Goal: Transaction & Acquisition: Purchase product/service

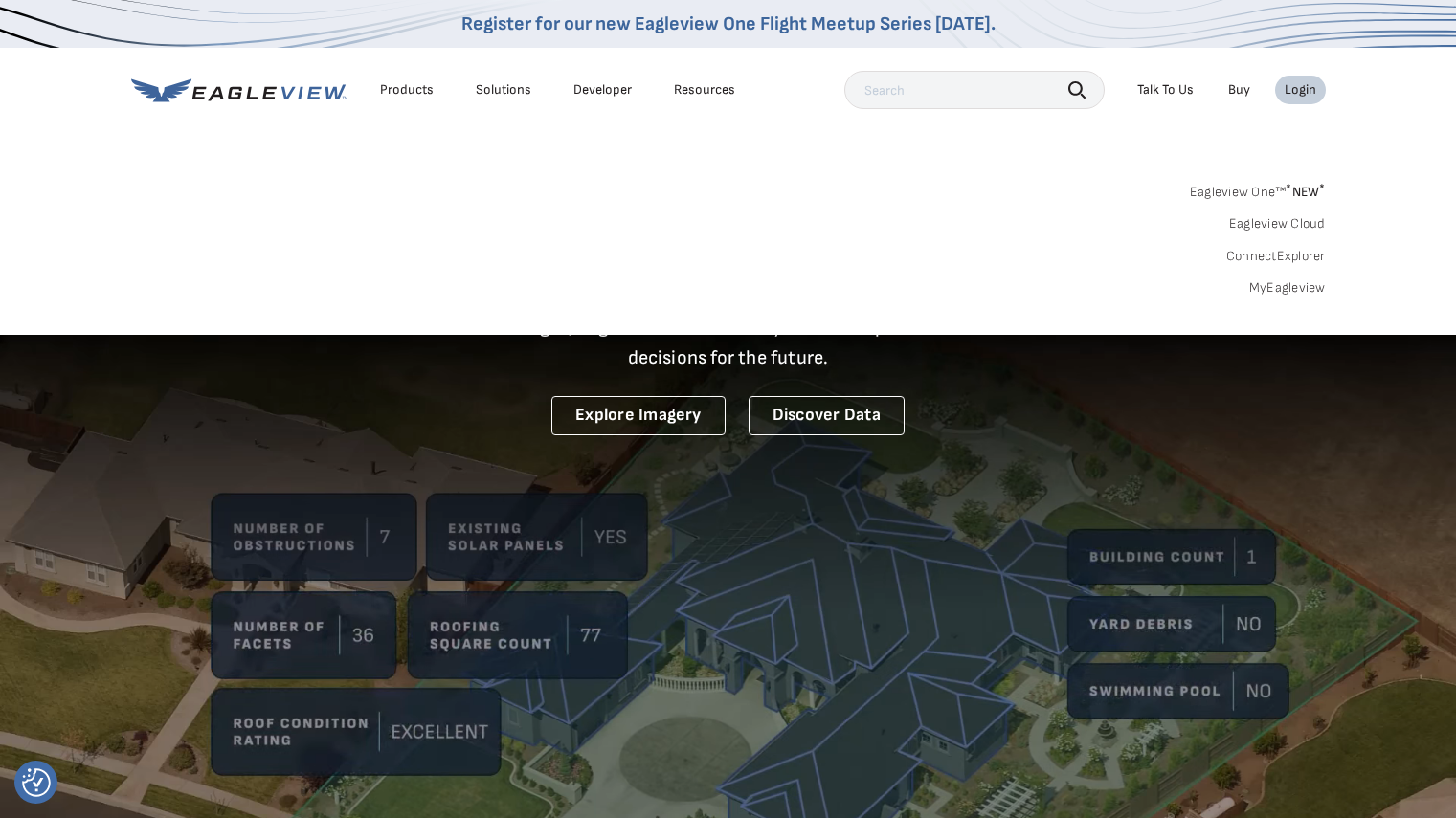
click at [1298, 295] on link "MyEagleview" at bounding box center [1287, 288] width 77 height 17
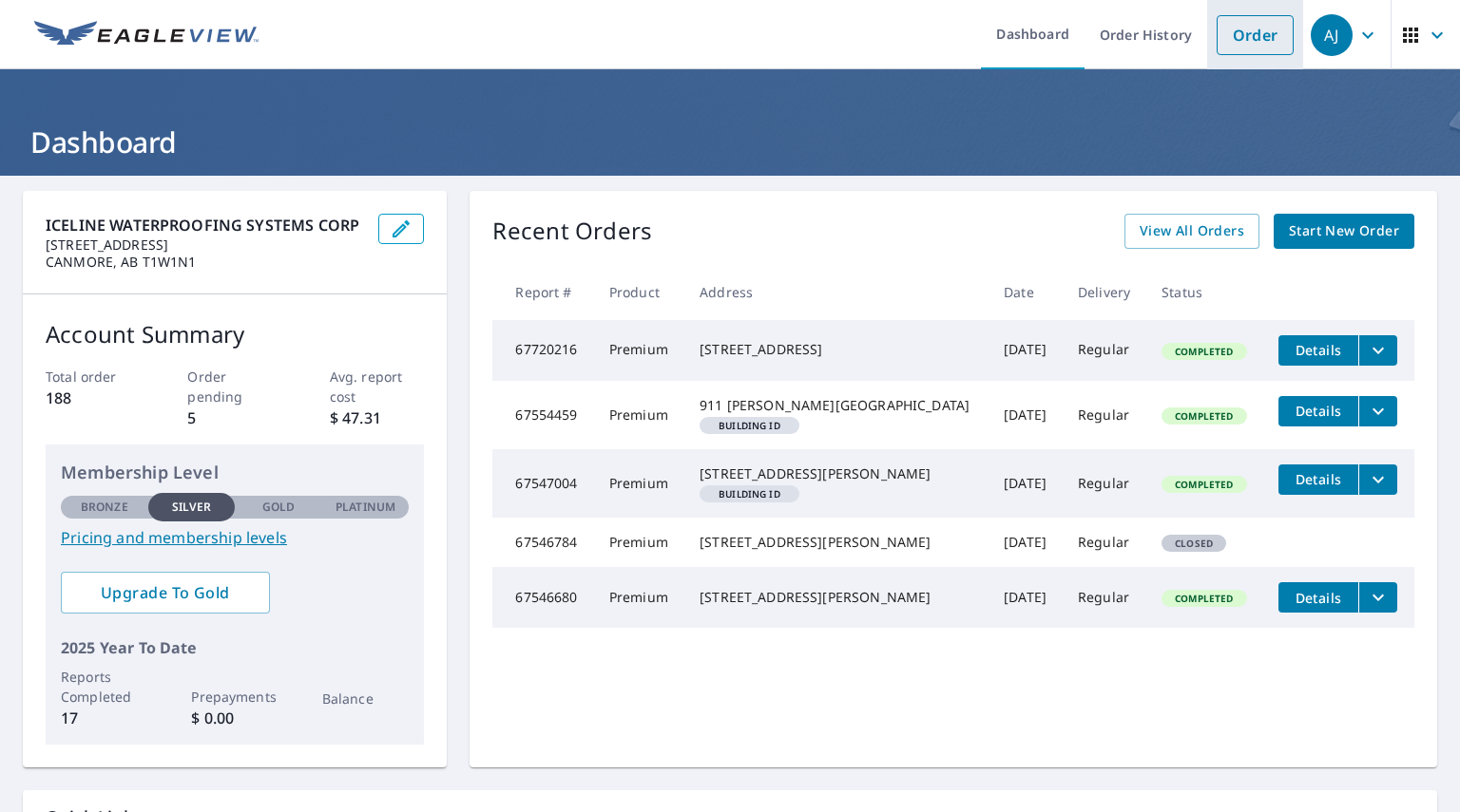
click at [1224, 33] on link "Order" at bounding box center [1255, 35] width 77 height 39
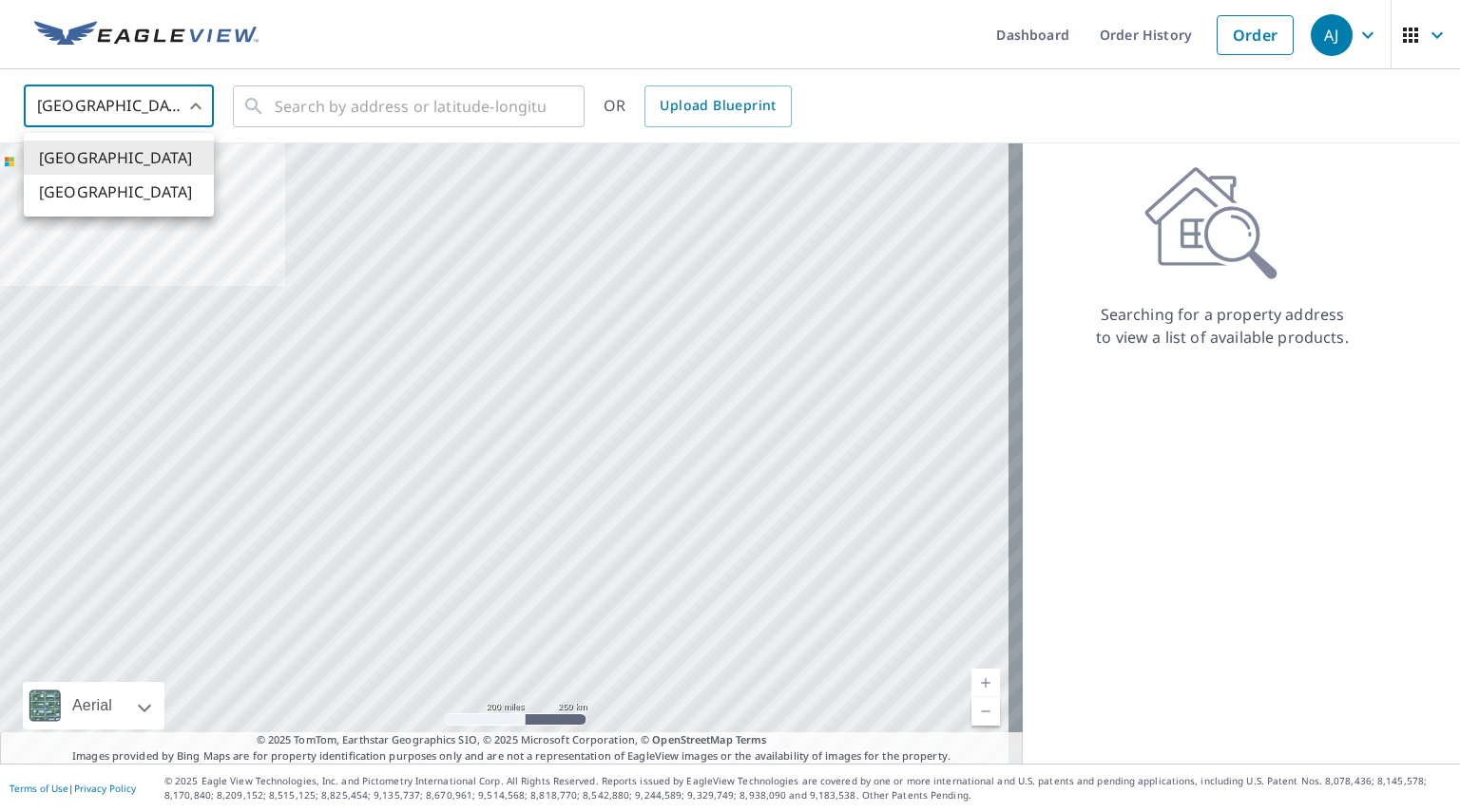
click at [181, 101] on body "AJ AJ Dashboard Order History Order AJ United States US ​ ​ OR Upload Blueprint…" at bounding box center [730, 406] width 1460 height 812
click at [141, 192] on li "[GEOGRAPHIC_DATA]" at bounding box center [119, 191] width 190 height 34
type input "CA"
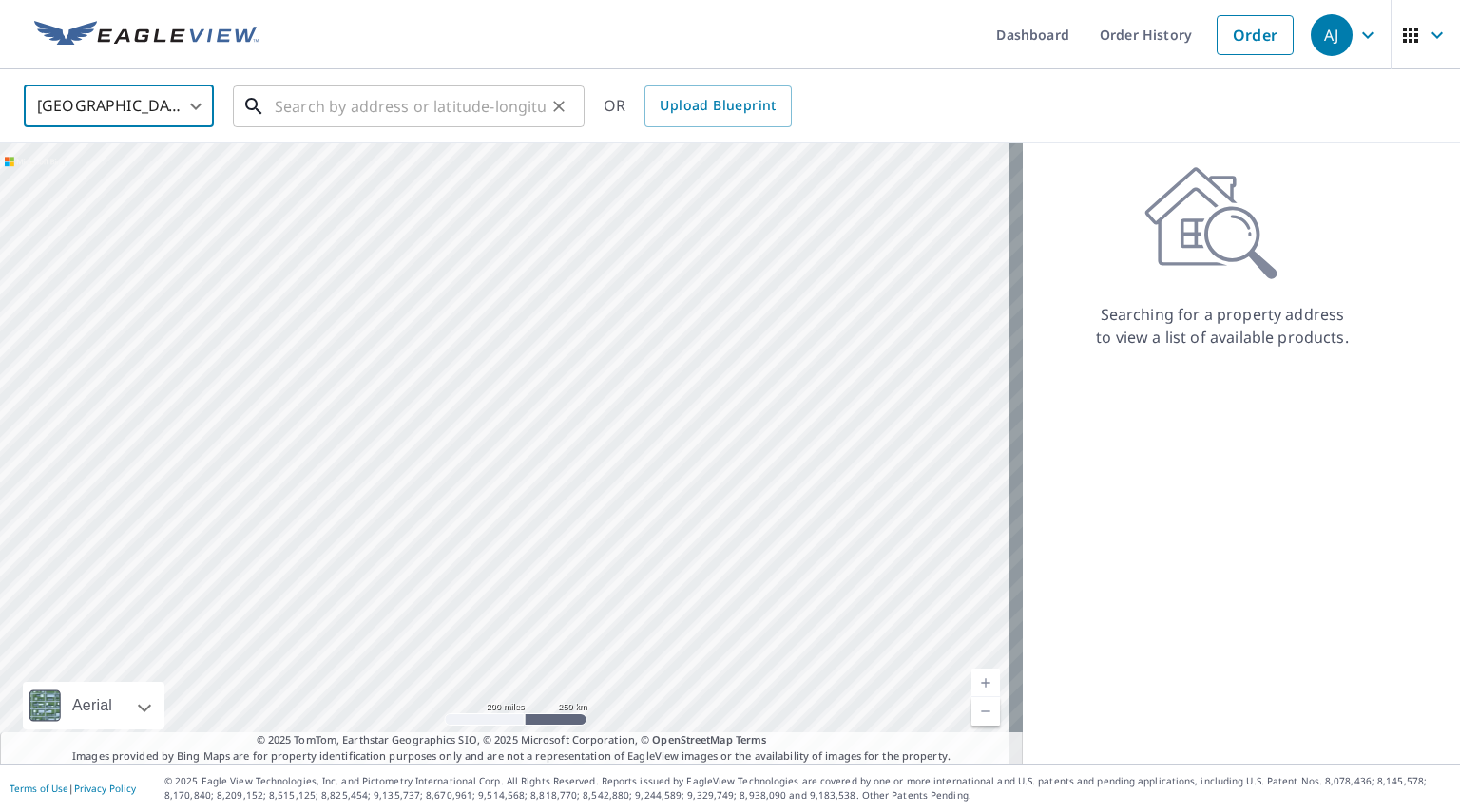
drag, startPoint x: 317, startPoint y: 104, endPoint x: 329, endPoint y: 104, distance: 12.0
click at [318, 104] on input "text" at bounding box center [410, 106] width 271 height 53
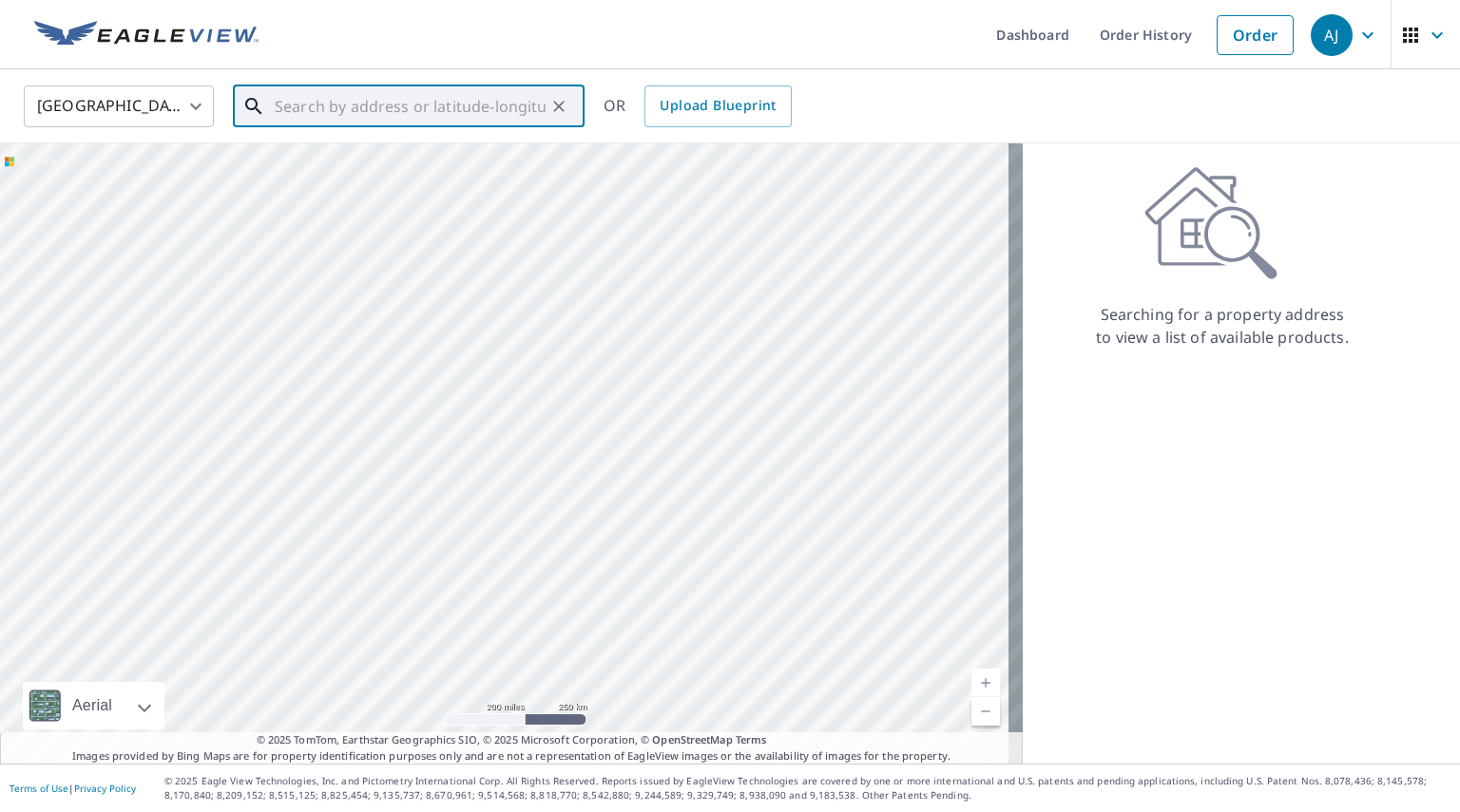
paste input "AB-68, Kananaskis, AB T3Z 0C4"
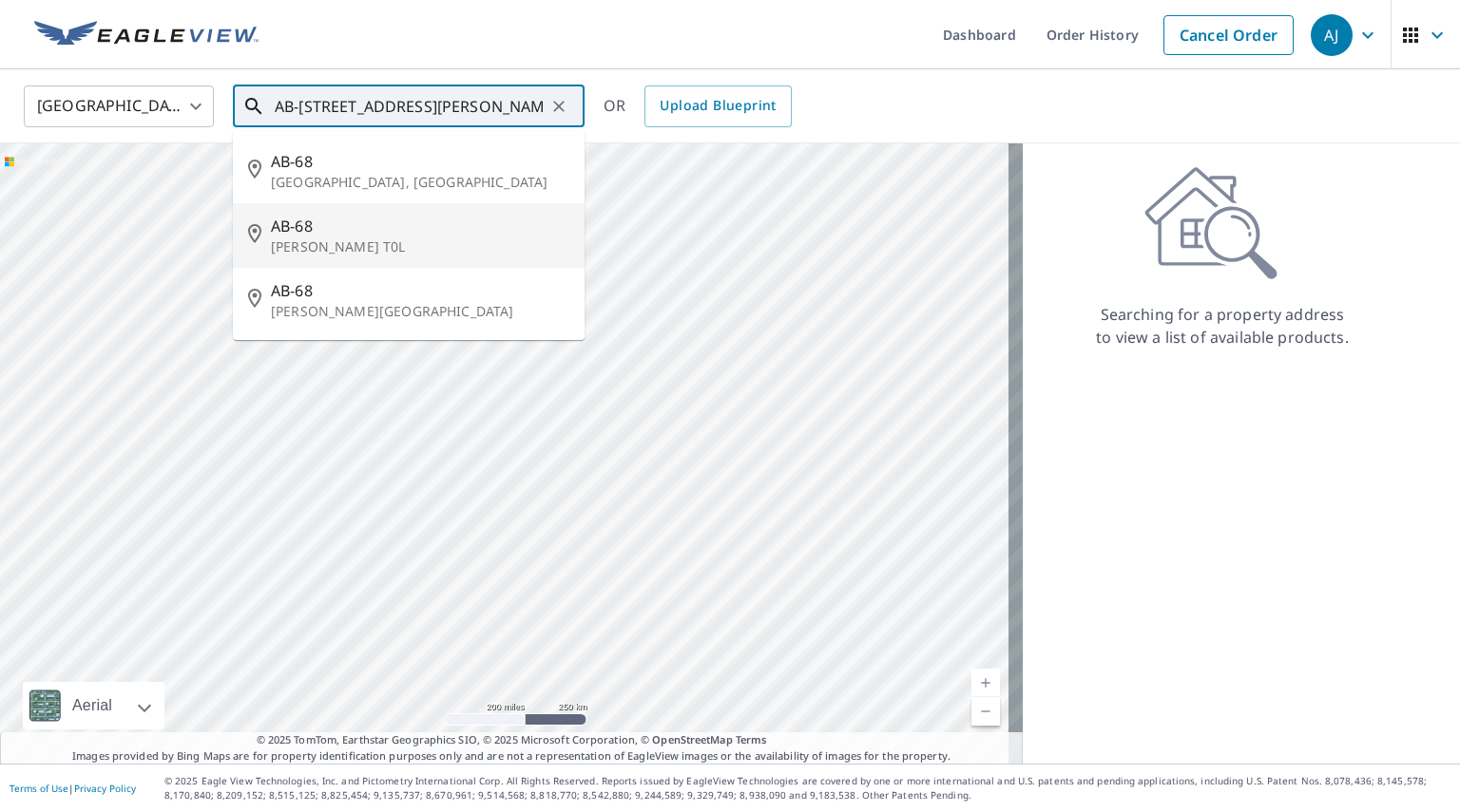
click at [455, 212] on li "AB-68 Morley, AB T0L" at bounding box center [409, 235] width 352 height 65
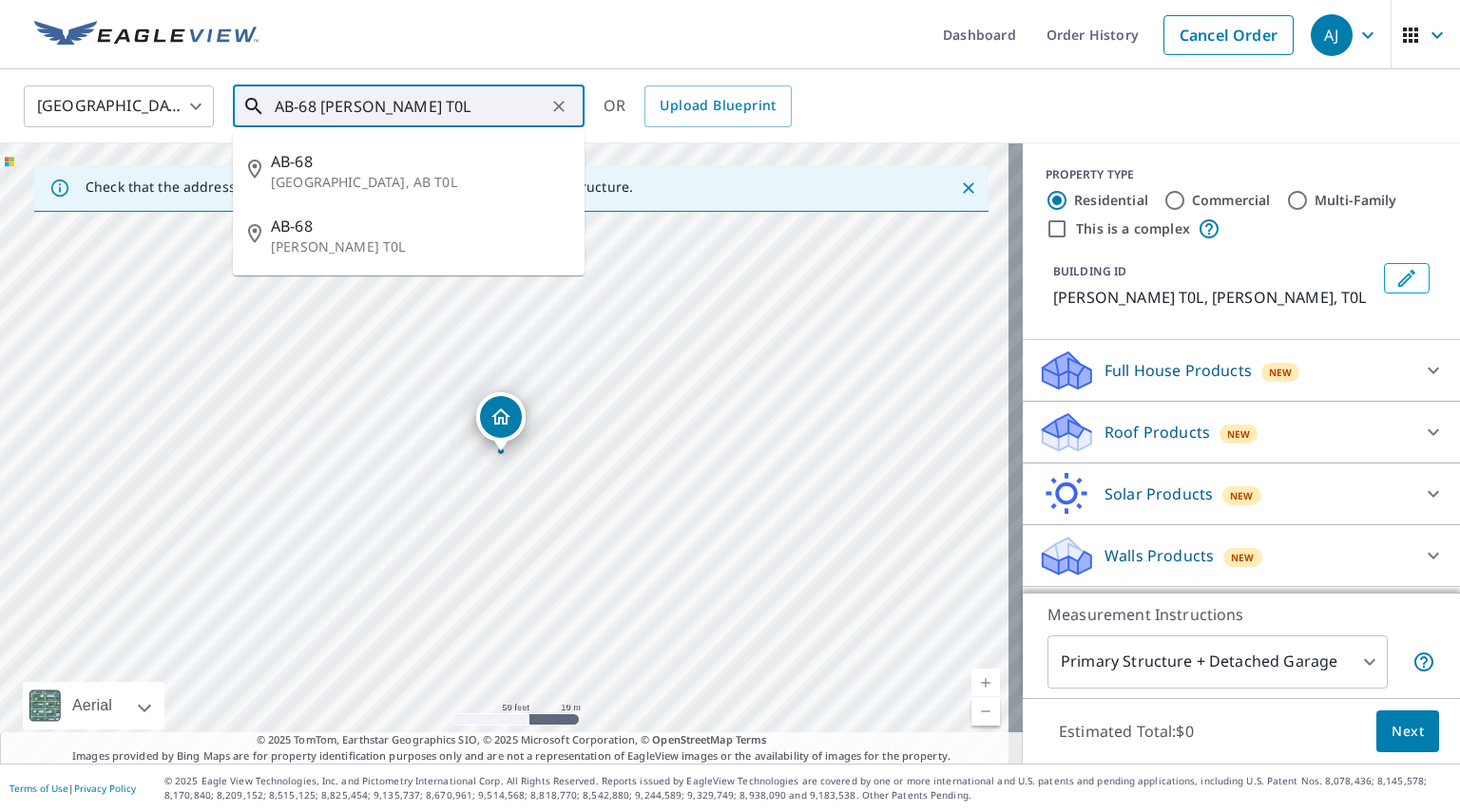
click at [438, 104] on input "AB-68 Morley, AB T0L" at bounding box center [410, 106] width 271 height 53
click at [418, 170] on span "AB-68" at bounding box center [420, 162] width 299 height 23
type input "AB-68 Calgary, AB T0L"
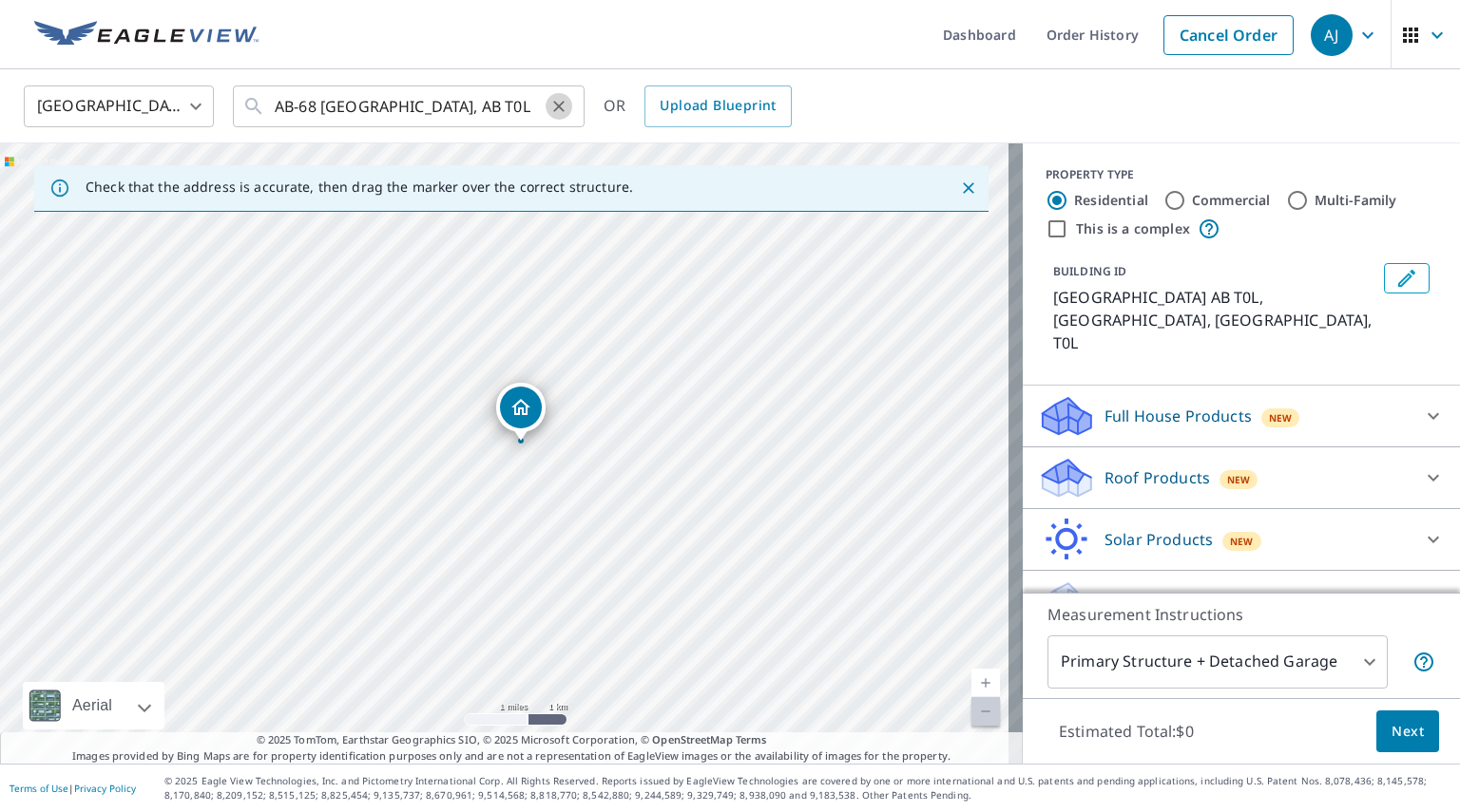
click at [551, 102] on icon "Clear" at bounding box center [559, 107] width 19 height 19
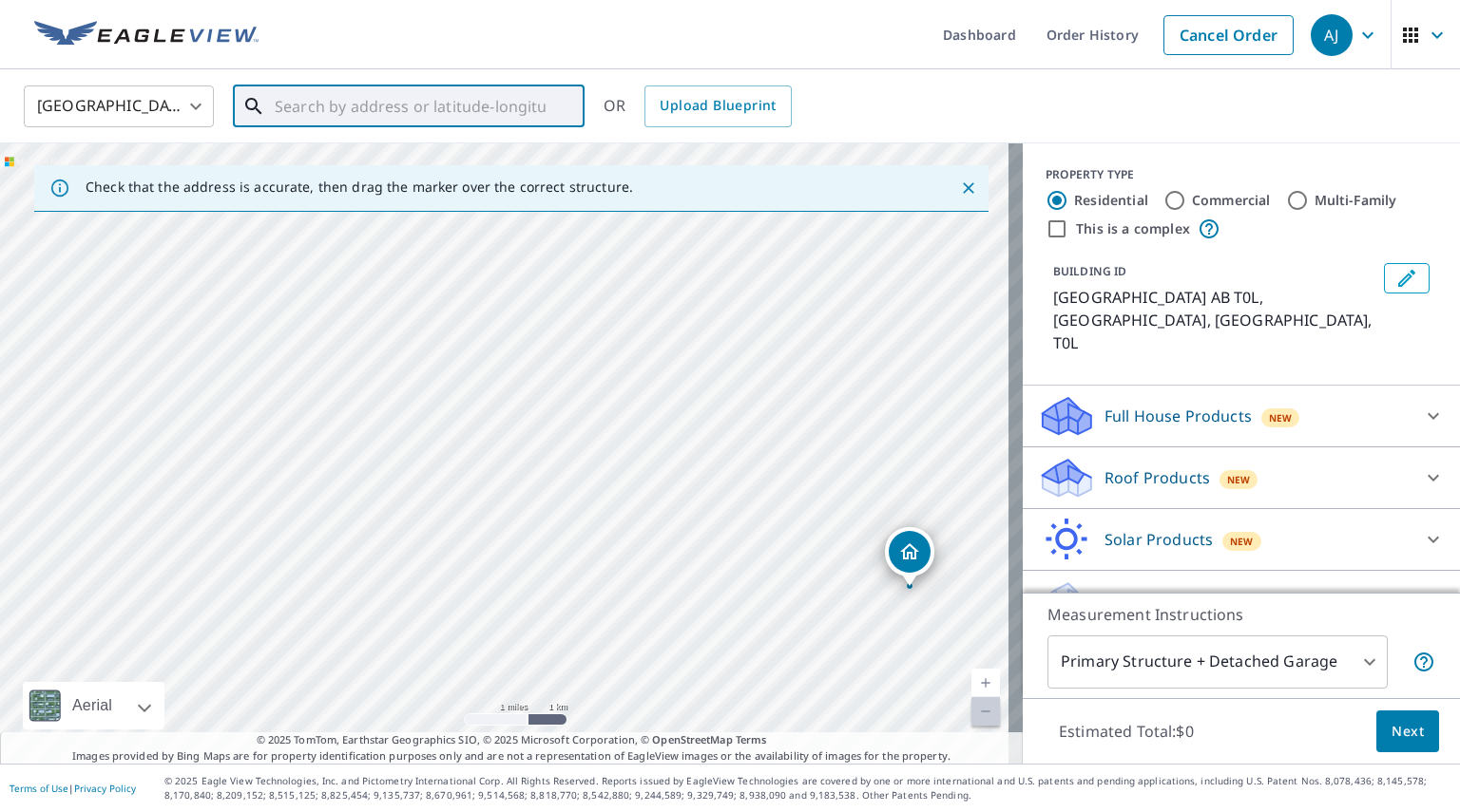
drag, startPoint x: 349, startPoint y: 440, endPoint x: 755, endPoint y: 573, distance: 427.2
drag, startPoint x: 755, startPoint y: 573, endPoint x: 469, endPoint y: 559, distance: 286.3
paste input "sibbald lake"
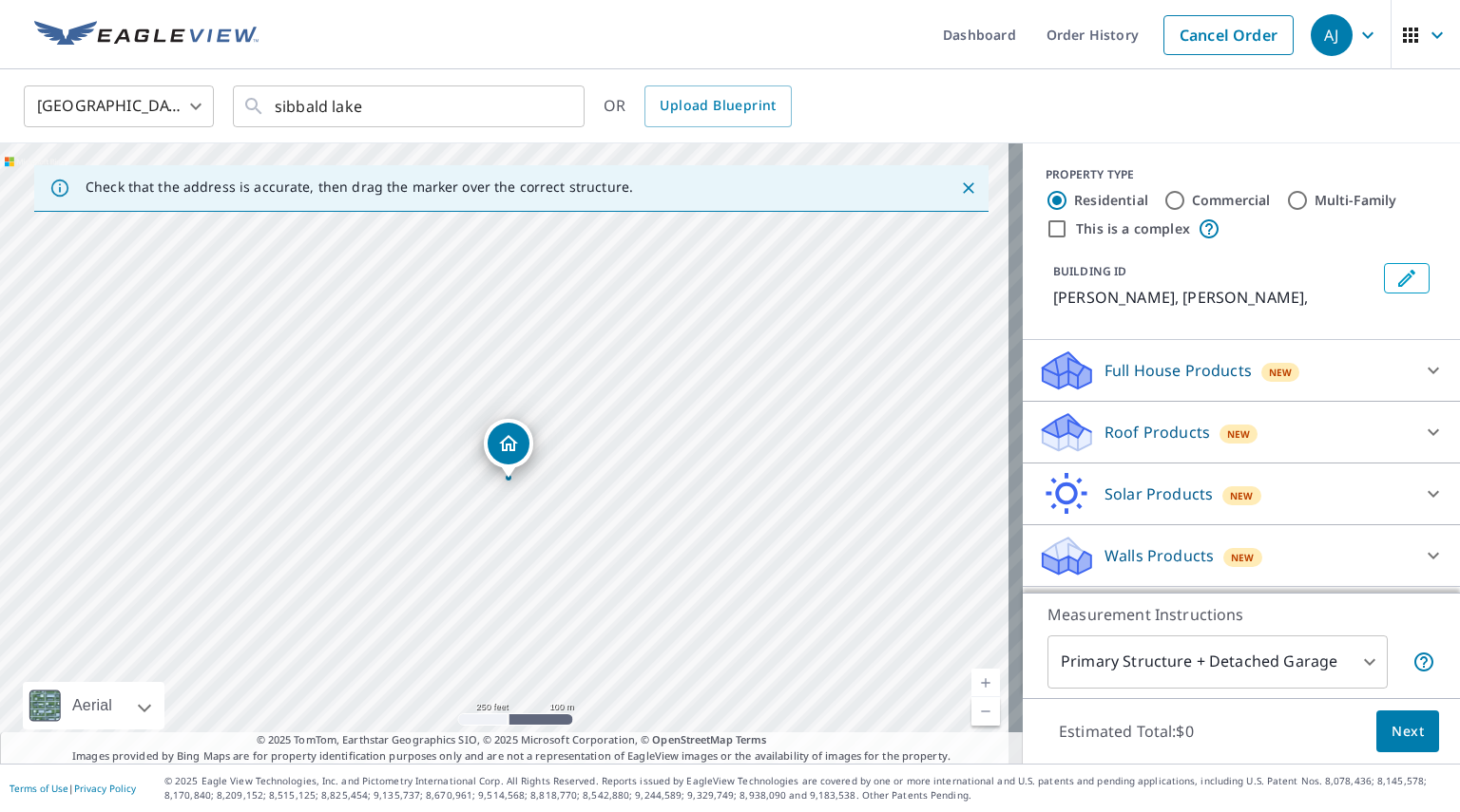
drag, startPoint x: 494, startPoint y: 312, endPoint x: 500, endPoint y: 578, distance: 266.1
drag, startPoint x: 500, startPoint y: 578, endPoint x: 460, endPoint y: 565, distance: 42.1
click at [460, 565] on div "SIBBALD AB SIBBALD AB" at bounding box center [511, 454] width 1022 height 620
click at [444, 111] on input "sibbald lake" at bounding box center [410, 106] width 271 height 53
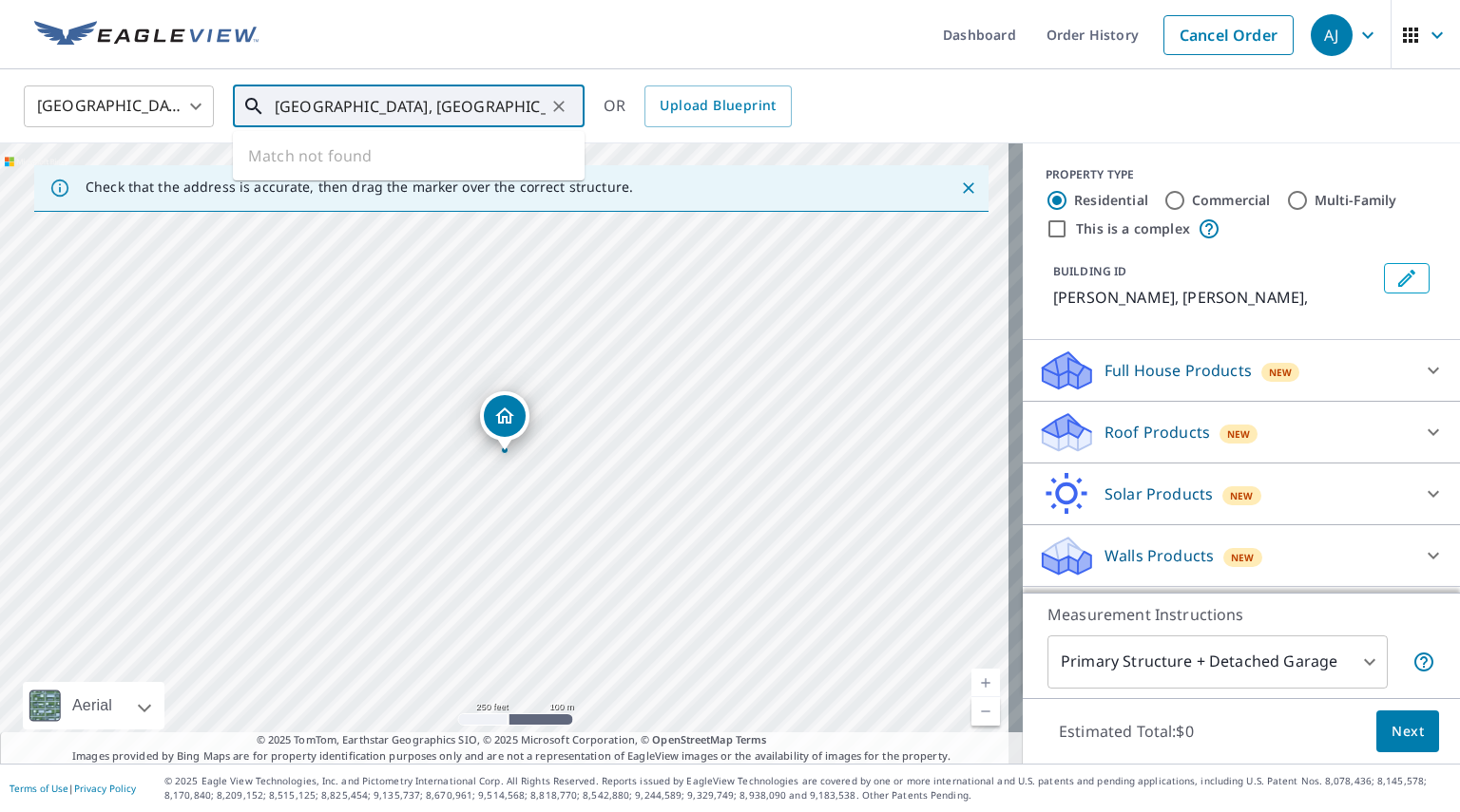
drag, startPoint x: 475, startPoint y: 99, endPoint x: 156, endPoint y: 99, distance: 319.0
click at [156, 99] on div "Canada CA ​ sibbald lake, kananansi ​ Match not found OR Upload Blueprint" at bounding box center [723, 106] width 1427 height 44
paste input "AB-68, Kananaskis, AB T3Z 0C4"
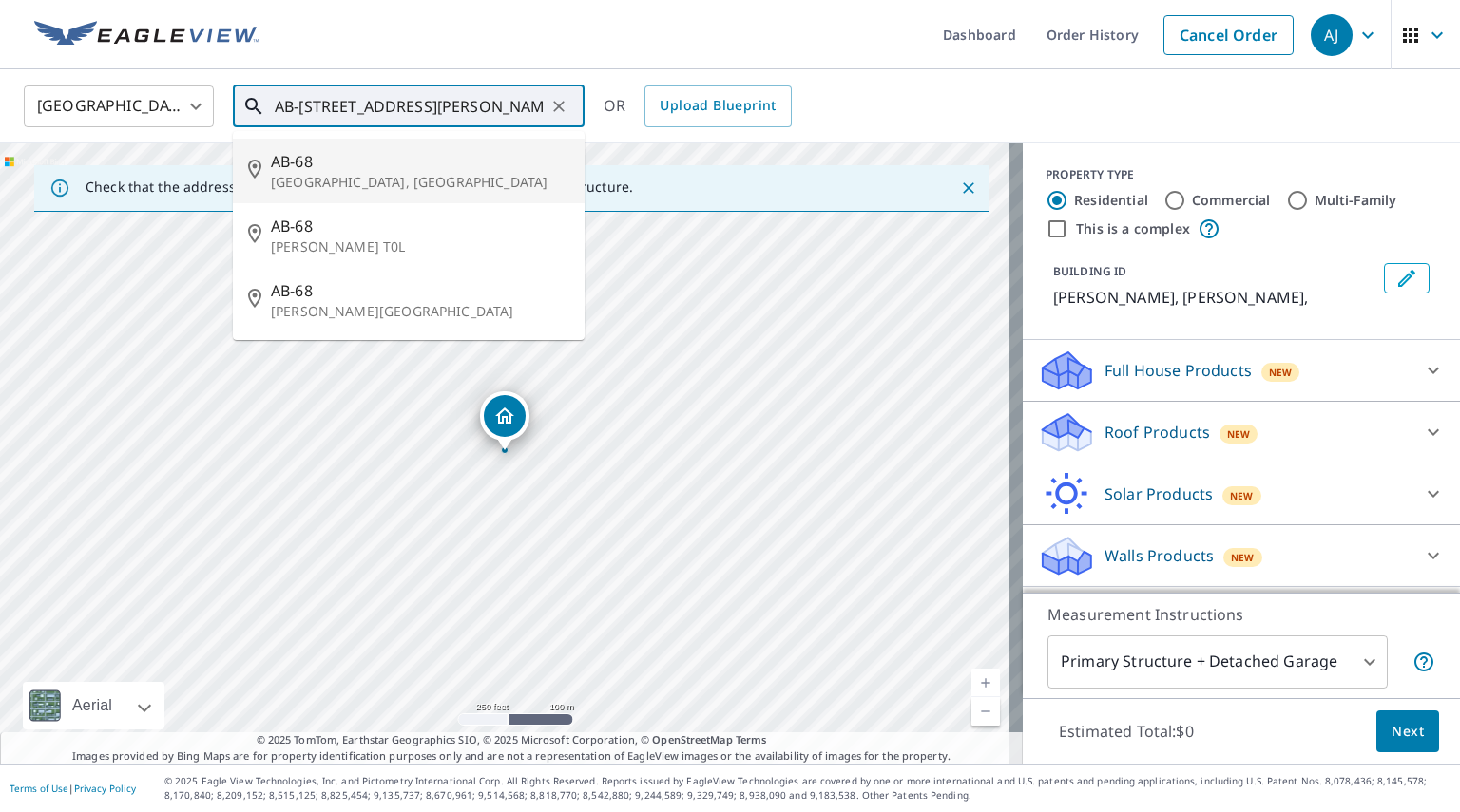
drag, startPoint x: 512, startPoint y: 107, endPoint x: 418, endPoint y: 106, distance: 94.0
click at [418, 106] on input "AB-68, Kananaskis, AB T3Z 0C4" at bounding box center [410, 106] width 271 height 53
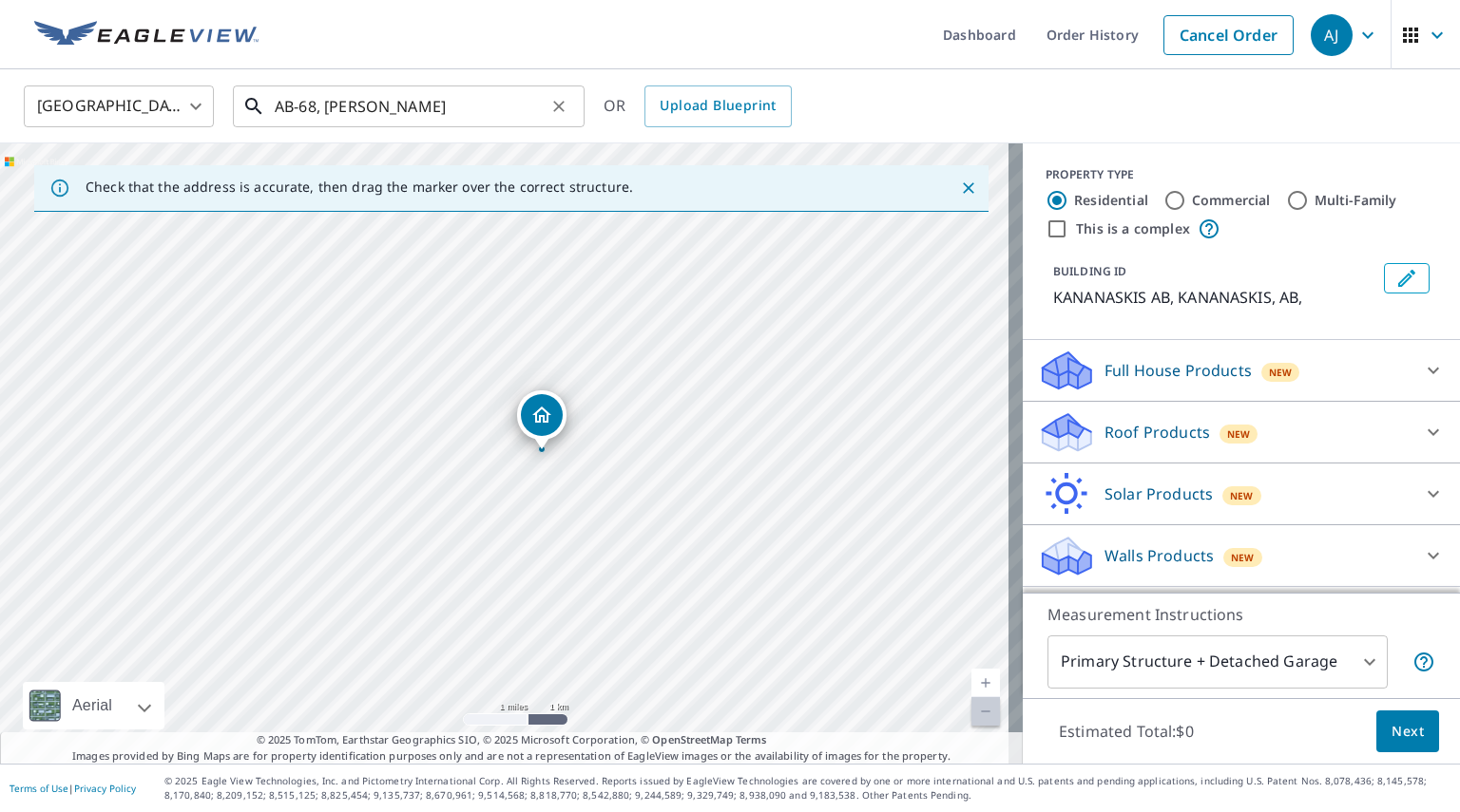
click at [448, 116] on input "AB-68, Kananaskis" at bounding box center [410, 106] width 271 height 53
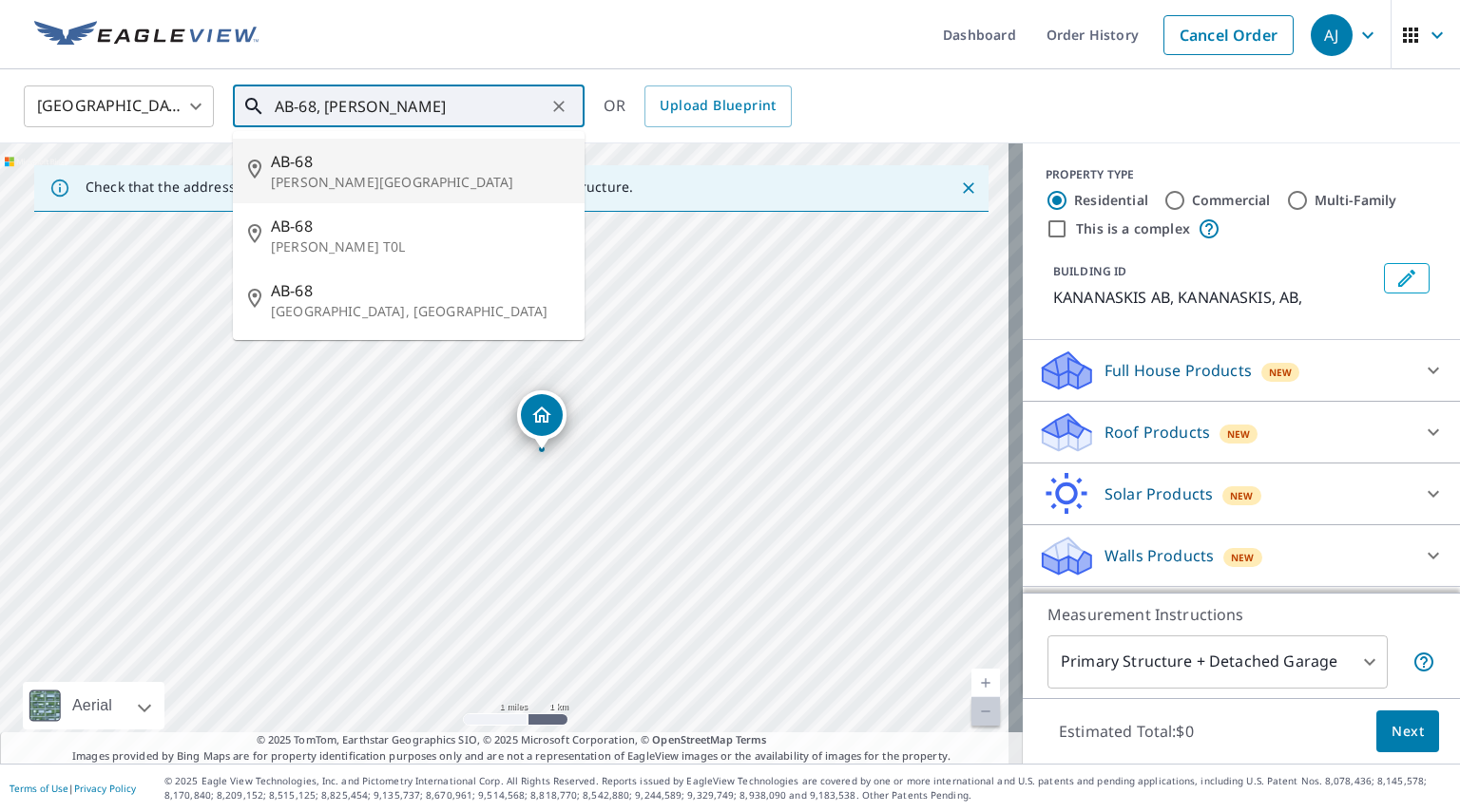
click at [407, 178] on p "Bragg Creek, AB T0L" at bounding box center [420, 182] width 299 height 19
type input "AB-68 Bragg Creek, AB T0L"
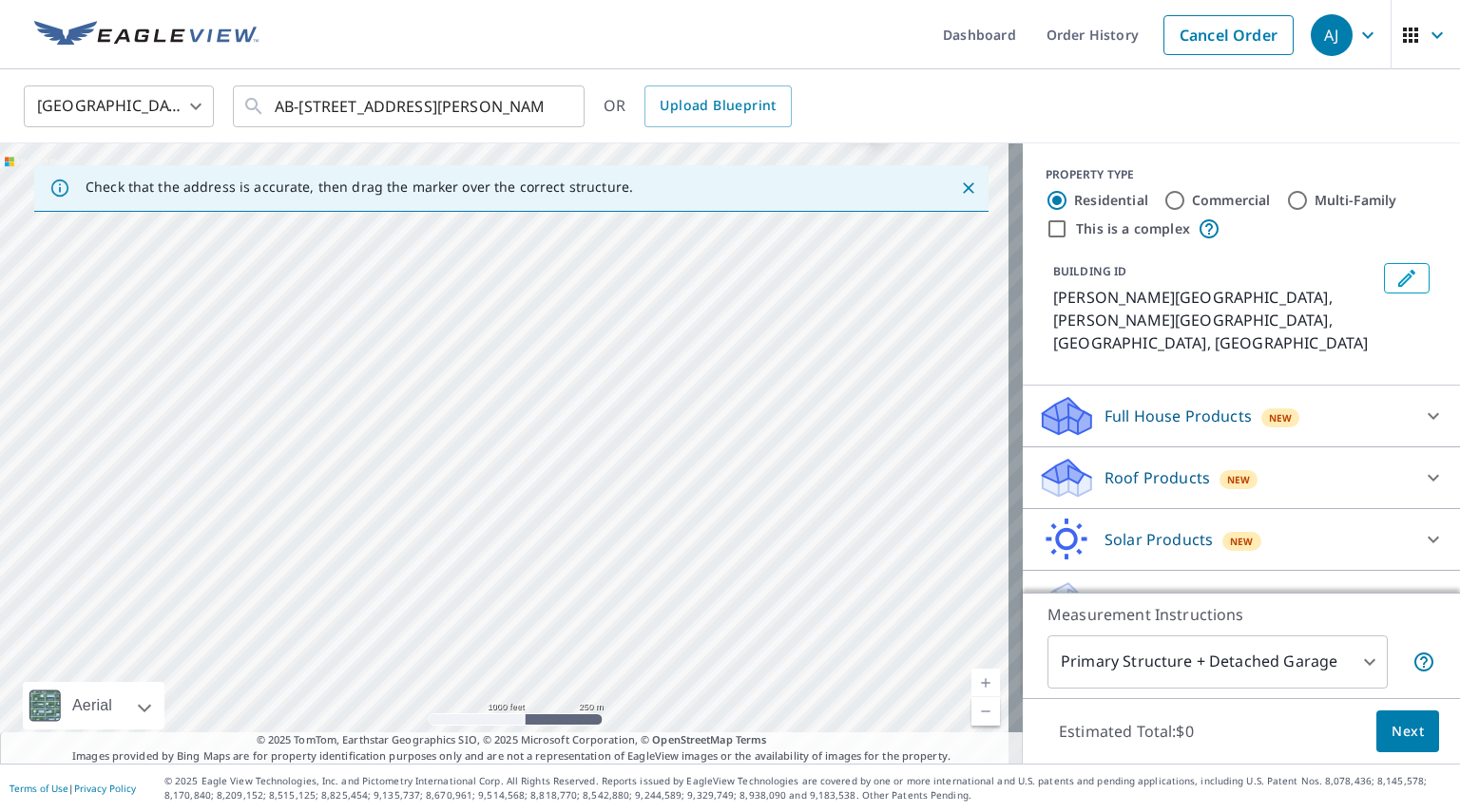
drag, startPoint x: 481, startPoint y: 460, endPoint x: 834, endPoint y: 152, distance: 468.5
click at [538, 105] on div "AB-68 Bragg Creek, AB T0L ​" at bounding box center [409, 106] width 352 height 41
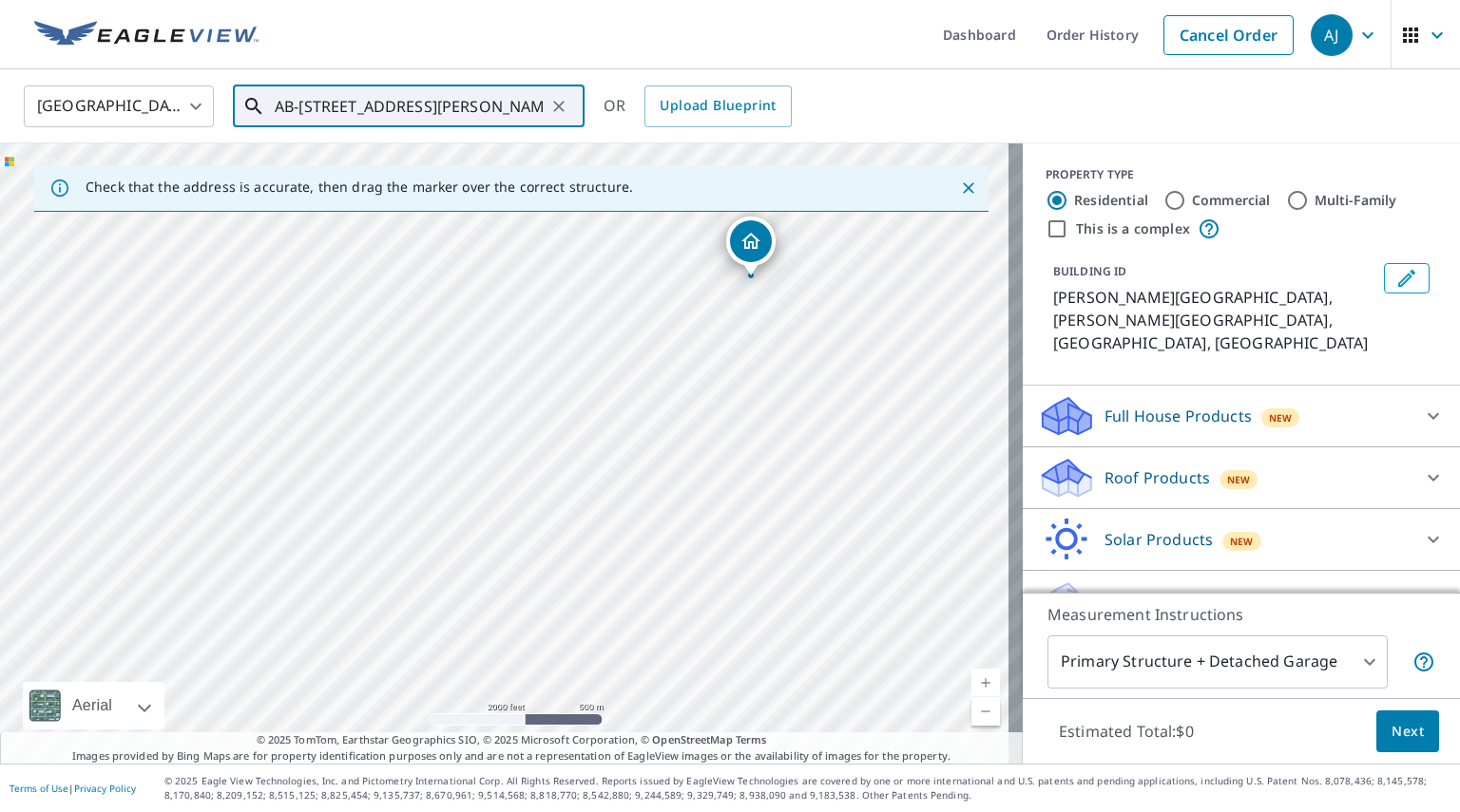
click at [566, 105] on icon "Clear" at bounding box center [559, 107] width 19 height 19
click at [480, 110] on input "text" at bounding box center [410, 106] width 271 height 53
paste input "7116 AB-68, Bragg Creek, AB T0L 0K0"
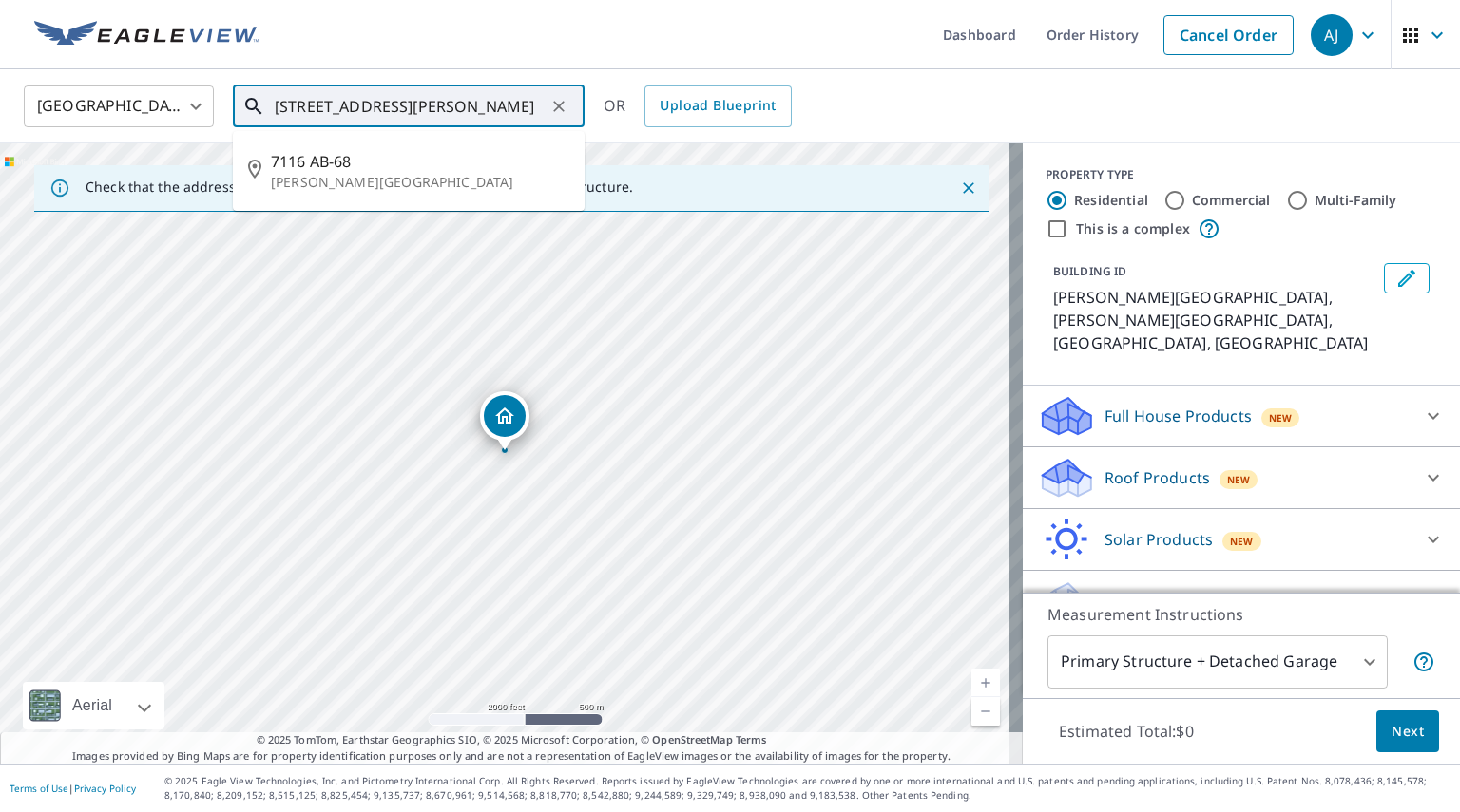
type input "7116 AB-68, Bragg Creek, AB T0L 0K0"
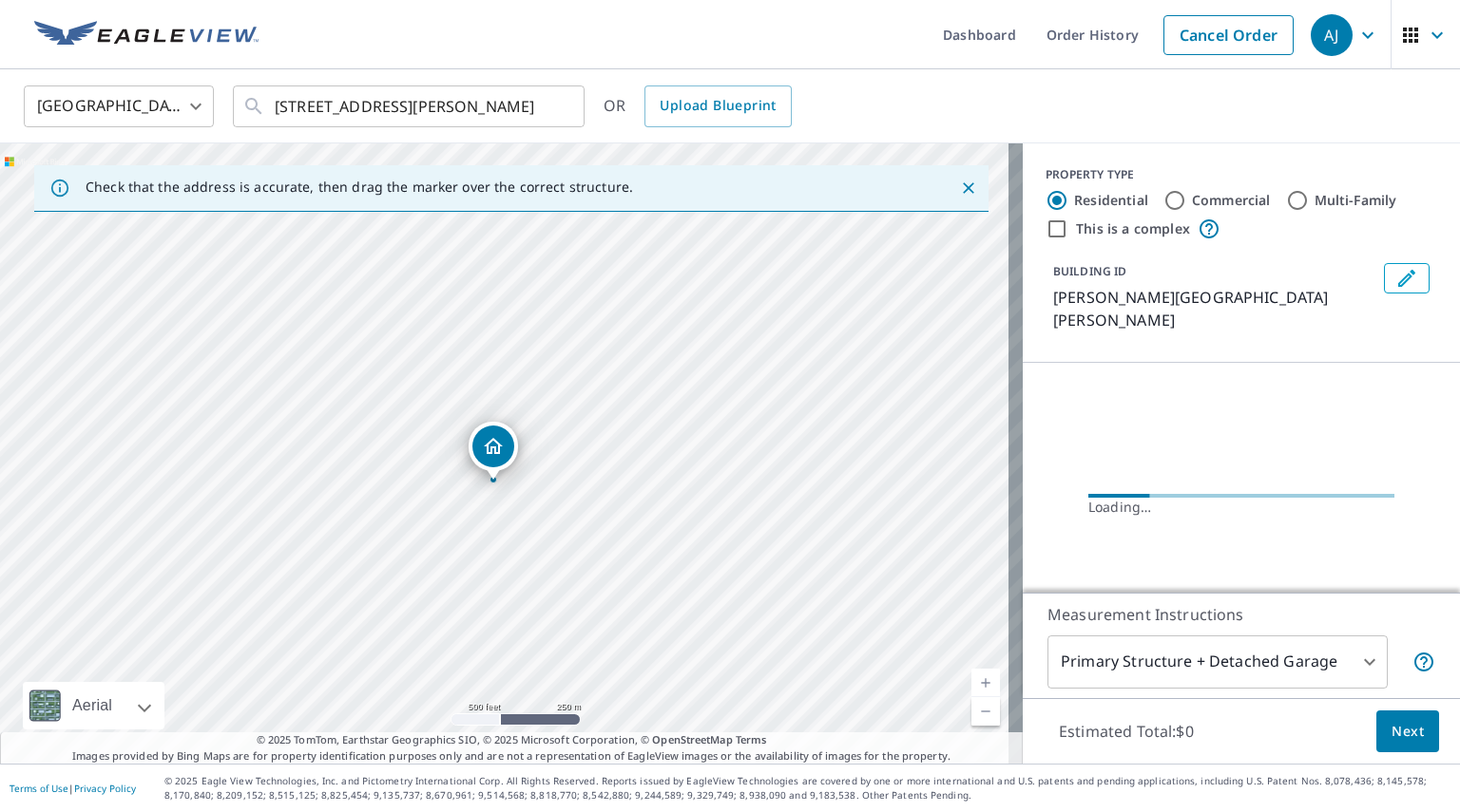
drag, startPoint x: 466, startPoint y: 471, endPoint x: 547, endPoint y: 511, distance: 90.3
drag, startPoint x: 547, startPoint y: 511, endPoint x: 506, endPoint y: 496, distance: 43.7
click at [506, 496] on div "BRAGG CREEK AB T0L0K0 BRAGG CREEK AB T0L0K0" at bounding box center [511, 454] width 1022 height 620
